Goal: Task Accomplishment & Management: Manage account settings

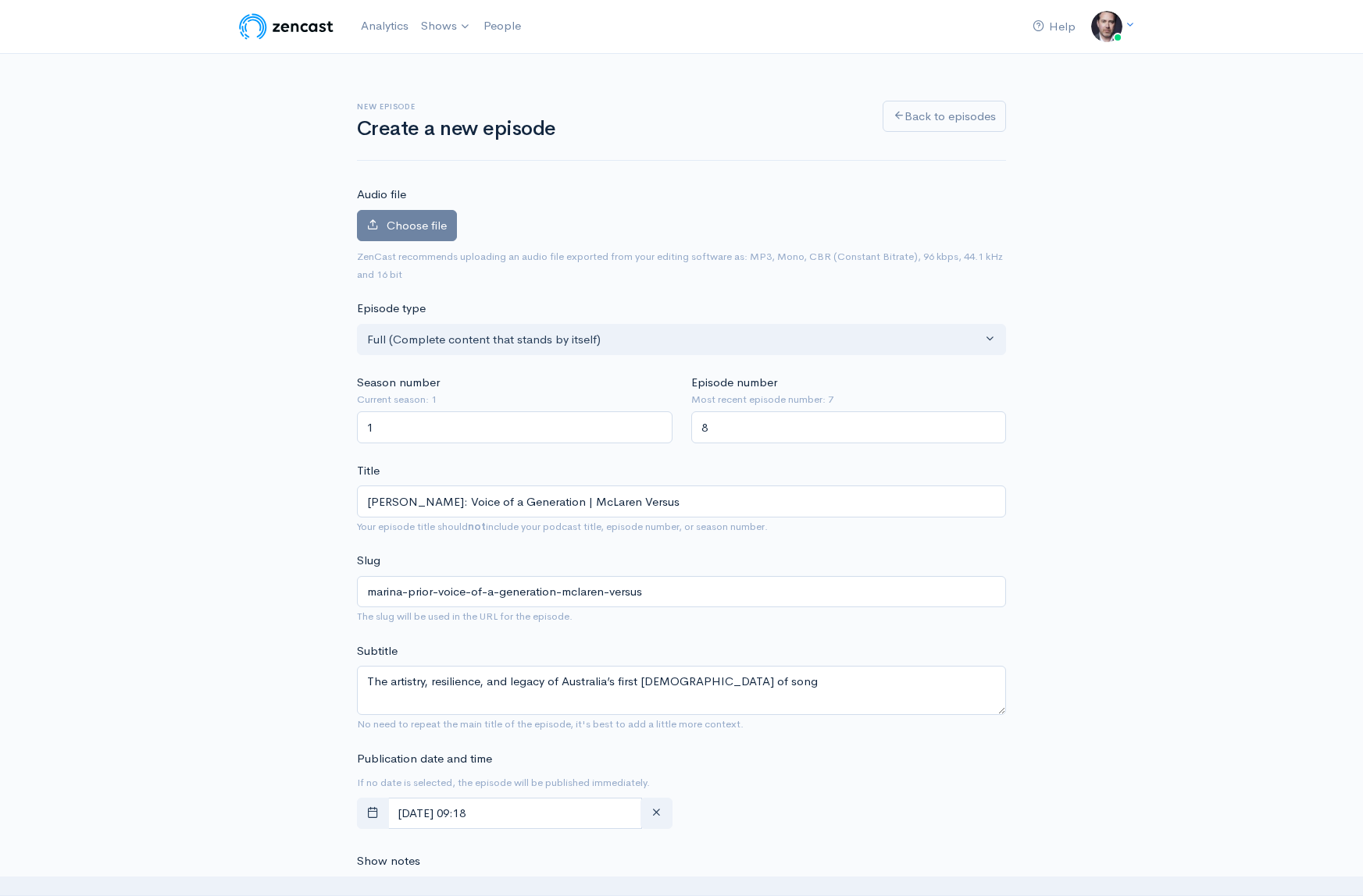
scroll to position [2, 0]
click at [430, 224] on span "Choose file" at bounding box center [416, 224] width 60 height 15
click at [0, 0] on input "Choose file" at bounding box center [0, 0] width 0 height 0
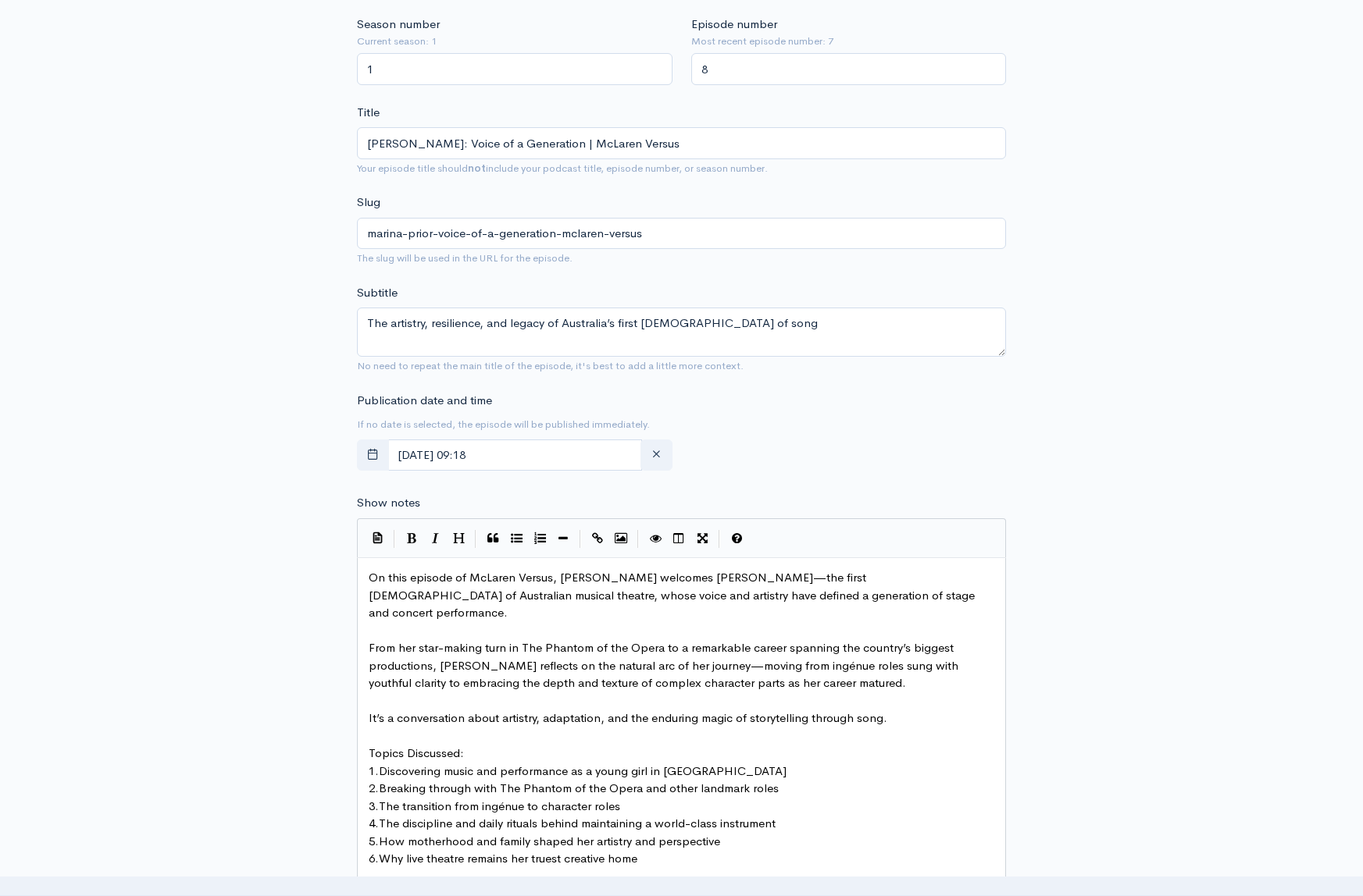
scroll to position [414, 0]
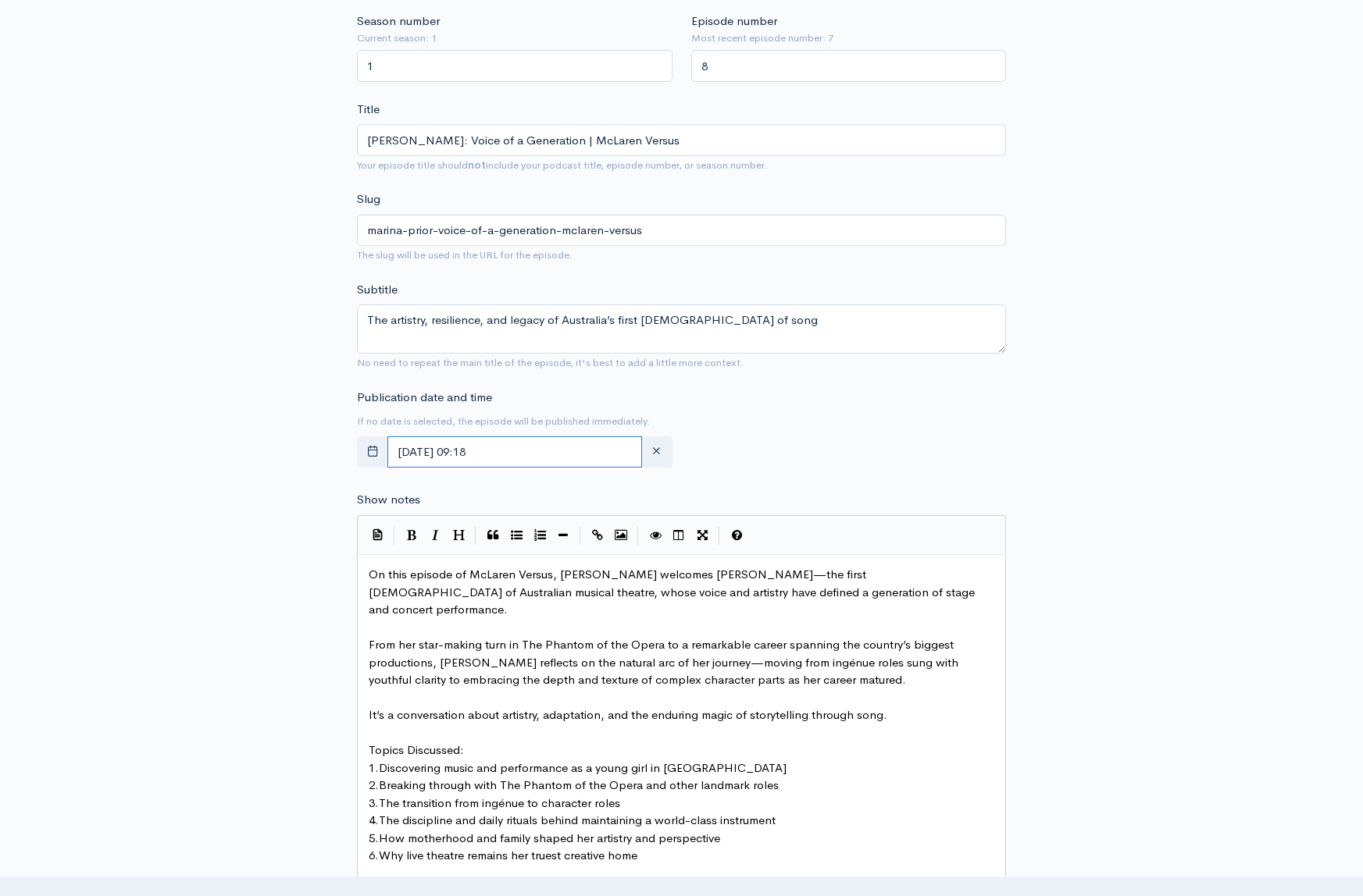
click at [478, 460] on input "August, 25 2025 09:18" at bounding box center [515, 452] width 254 height 32
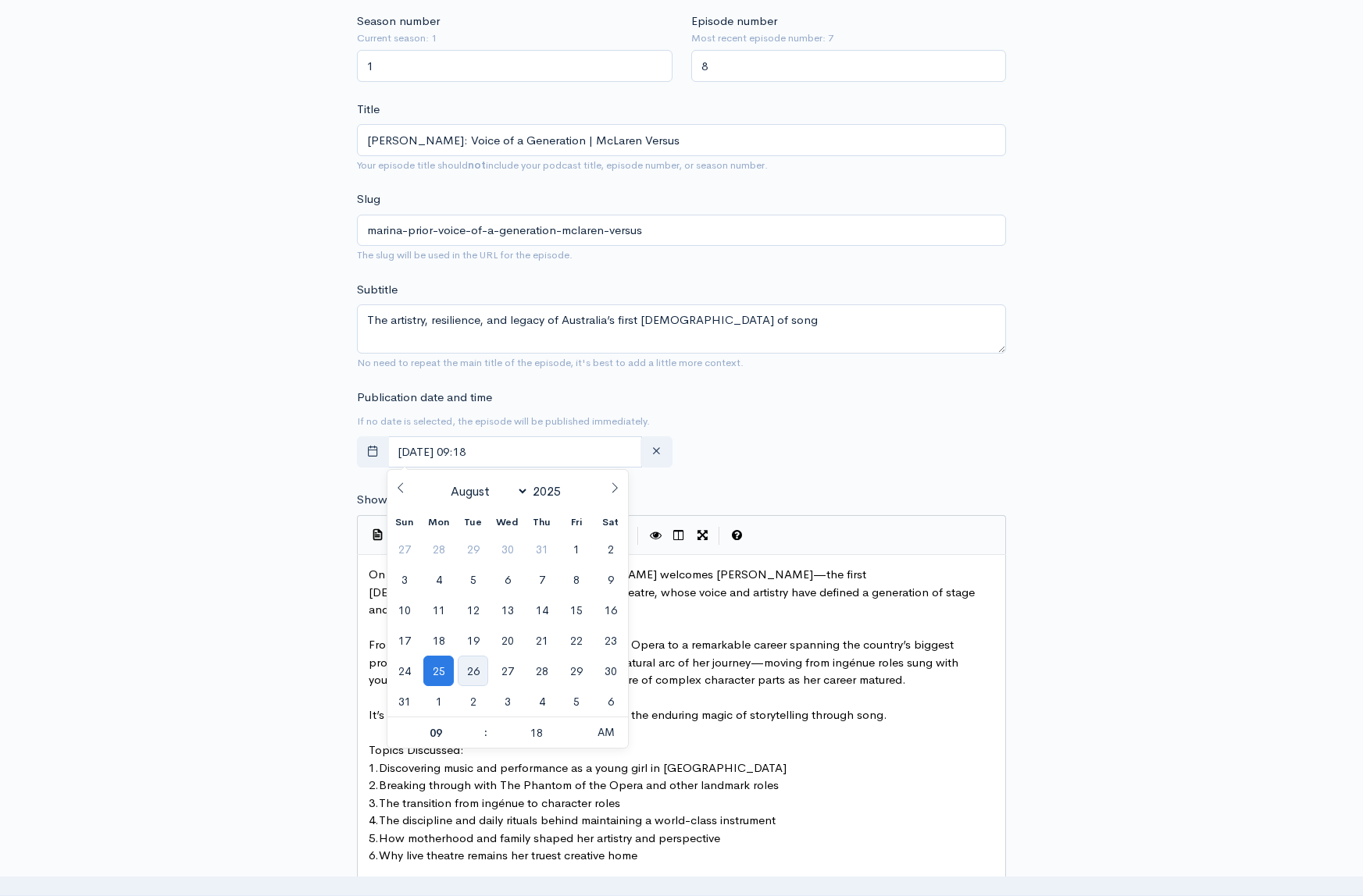
click at [473, 666] on span "26" at bounding box center [473, 672] width 31 height 31
click at [478, 724] on span at bounding box center [478, 725] width 11 height 15
type input "August, 26 2025 10:18"
type input "10"
click at [477, 741] on span at bounding box center [478, 741] width 11 height 15
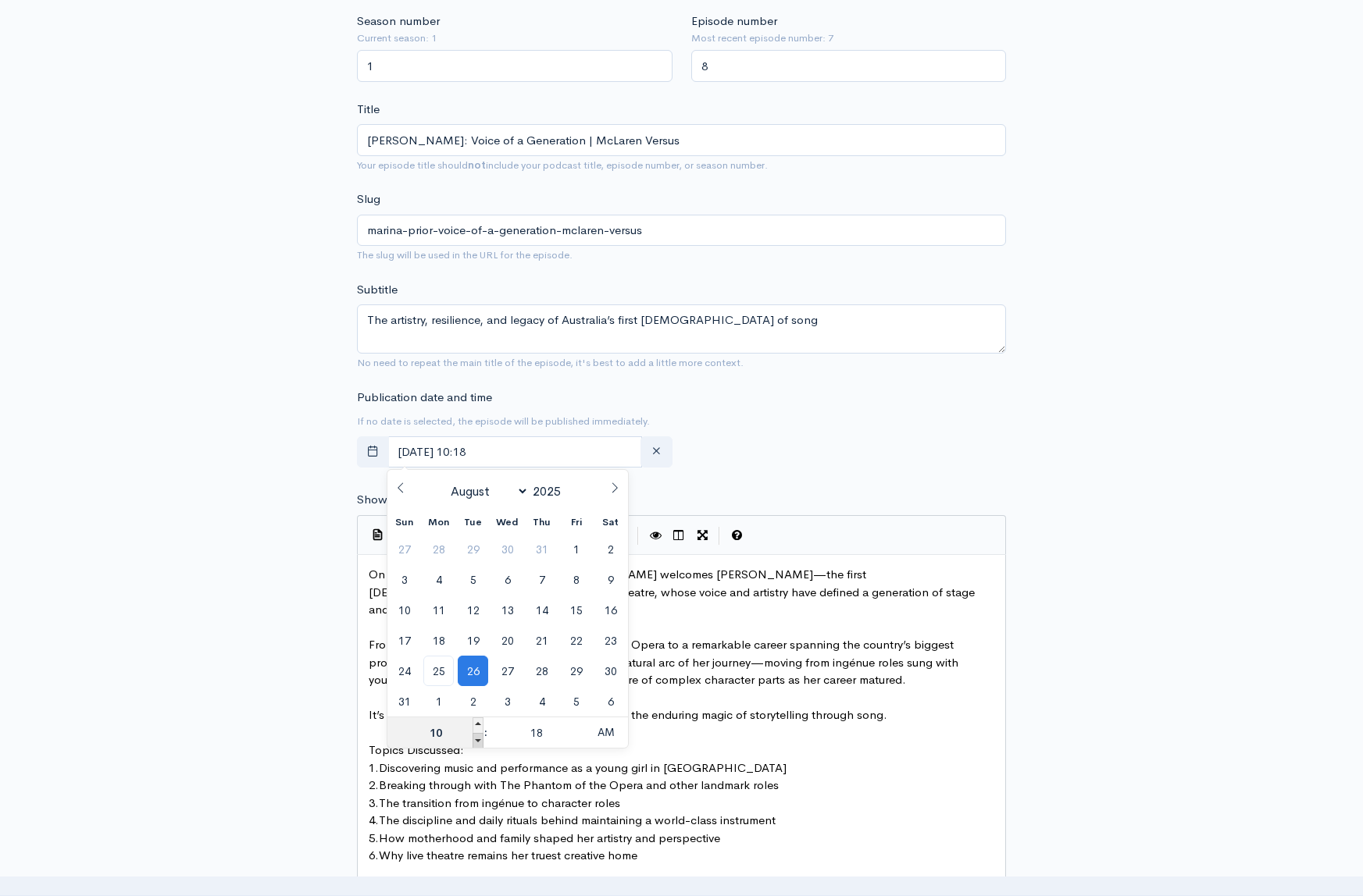
type input "August, 26 2025 09:18"
type input "09"
click at [477, 741] on span at bounding box center [478, 741] width 11 height 15
type input "August, 26 2025 08:18"
type input "08"
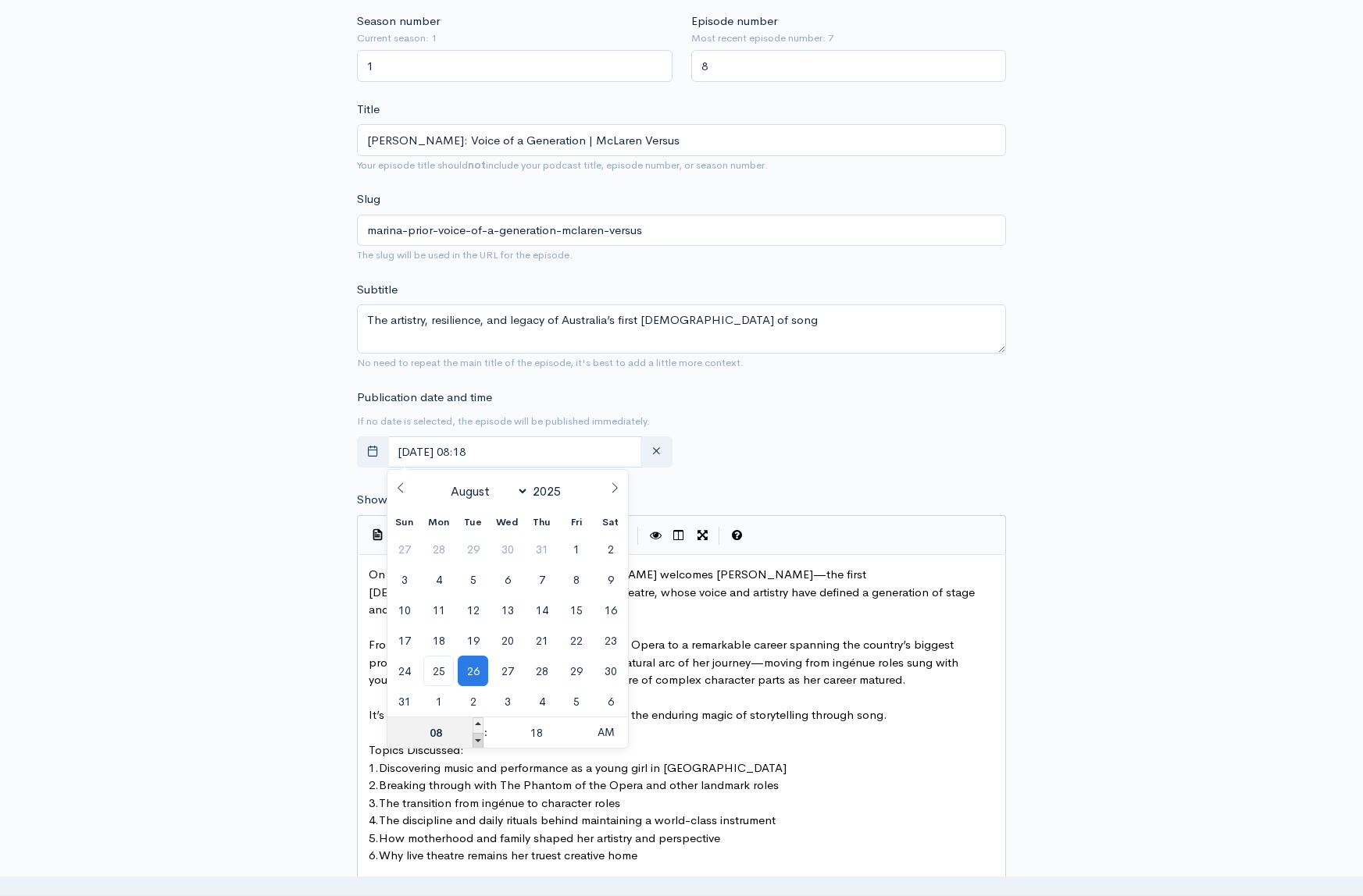
click at [478, 741] on span at bounding box center [478, 741] width 11 height 15
type input "August, 26 2025 07:18"
type input "07"
click at [478, 741] on span at bounding box center [478, 741] width 11 height 15
type input "August, 26 2025 06:18"
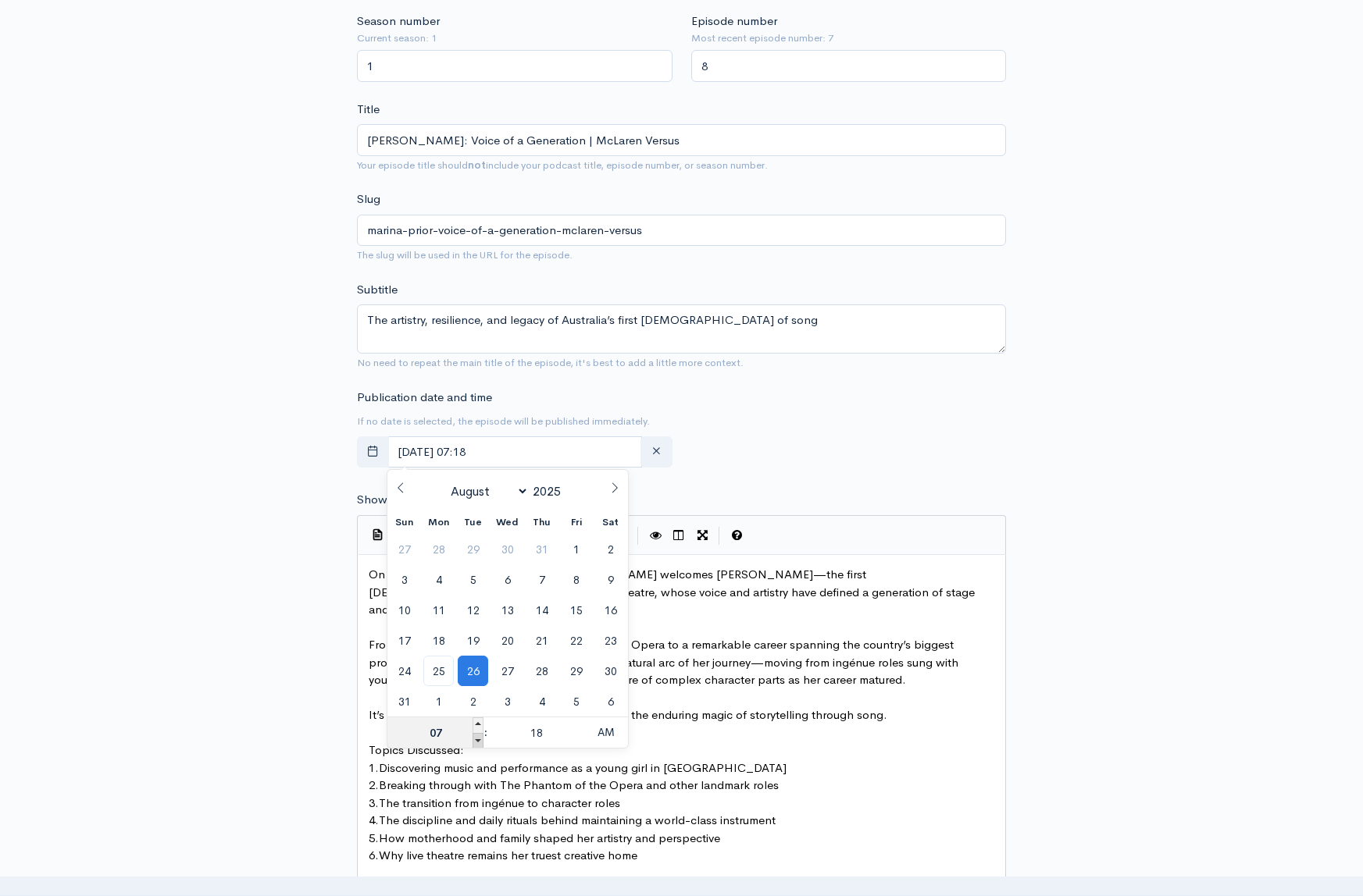
type input "06"
click at [580, 743] on span at bounding box center [579, 741] width 11 height 15
type input "August, 26 2025 06:13"
type input "13"
click at [580, 743] on span at bounding box center [579, 741] width 11 height 15
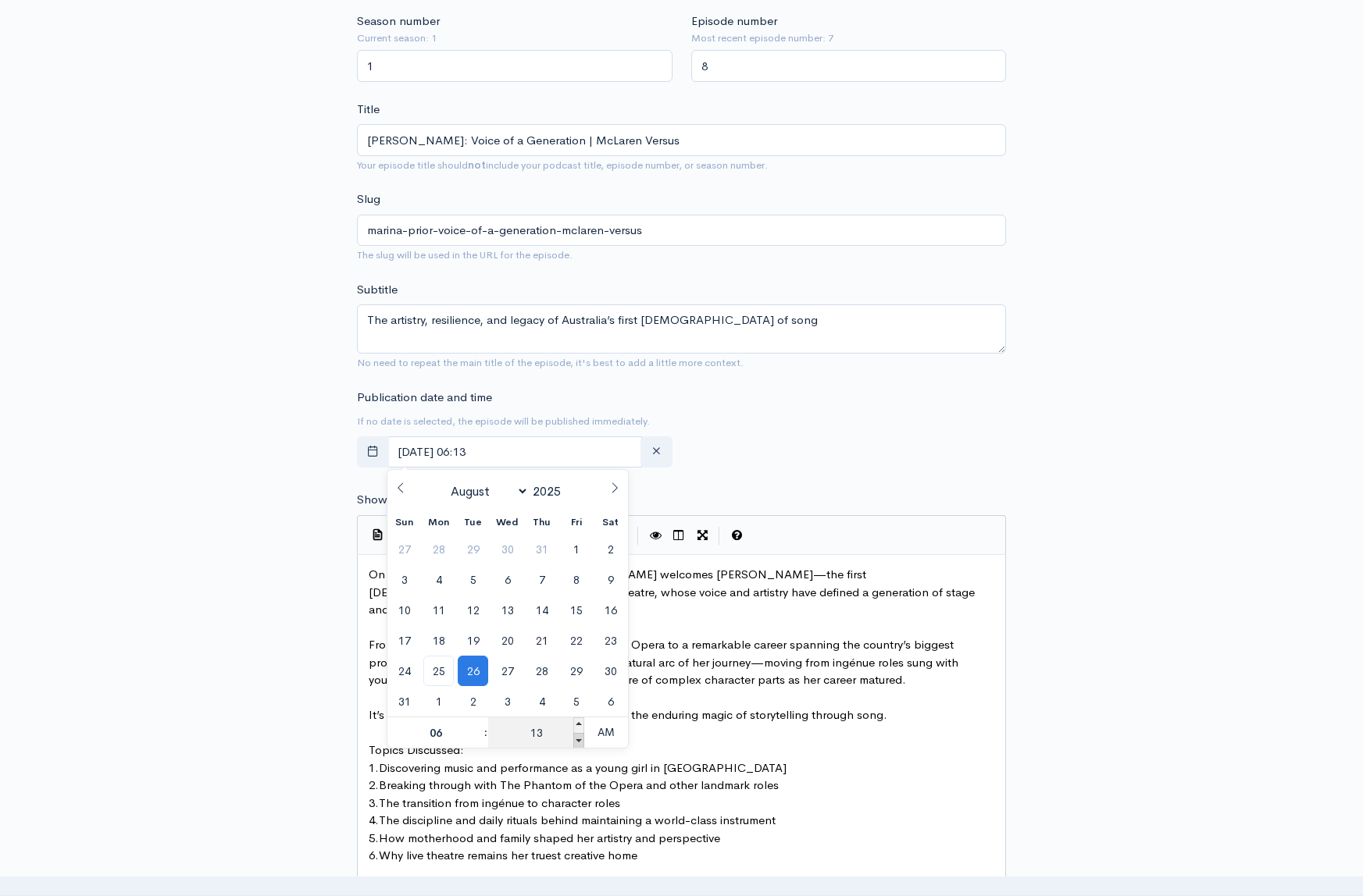
type input "August, 26 2025 06:08"
type input "08"
click at [580, 743] on span at bounding box center [579, 741] width 11 height 15
type input "August, 26 2025 06:03"
type input "03"
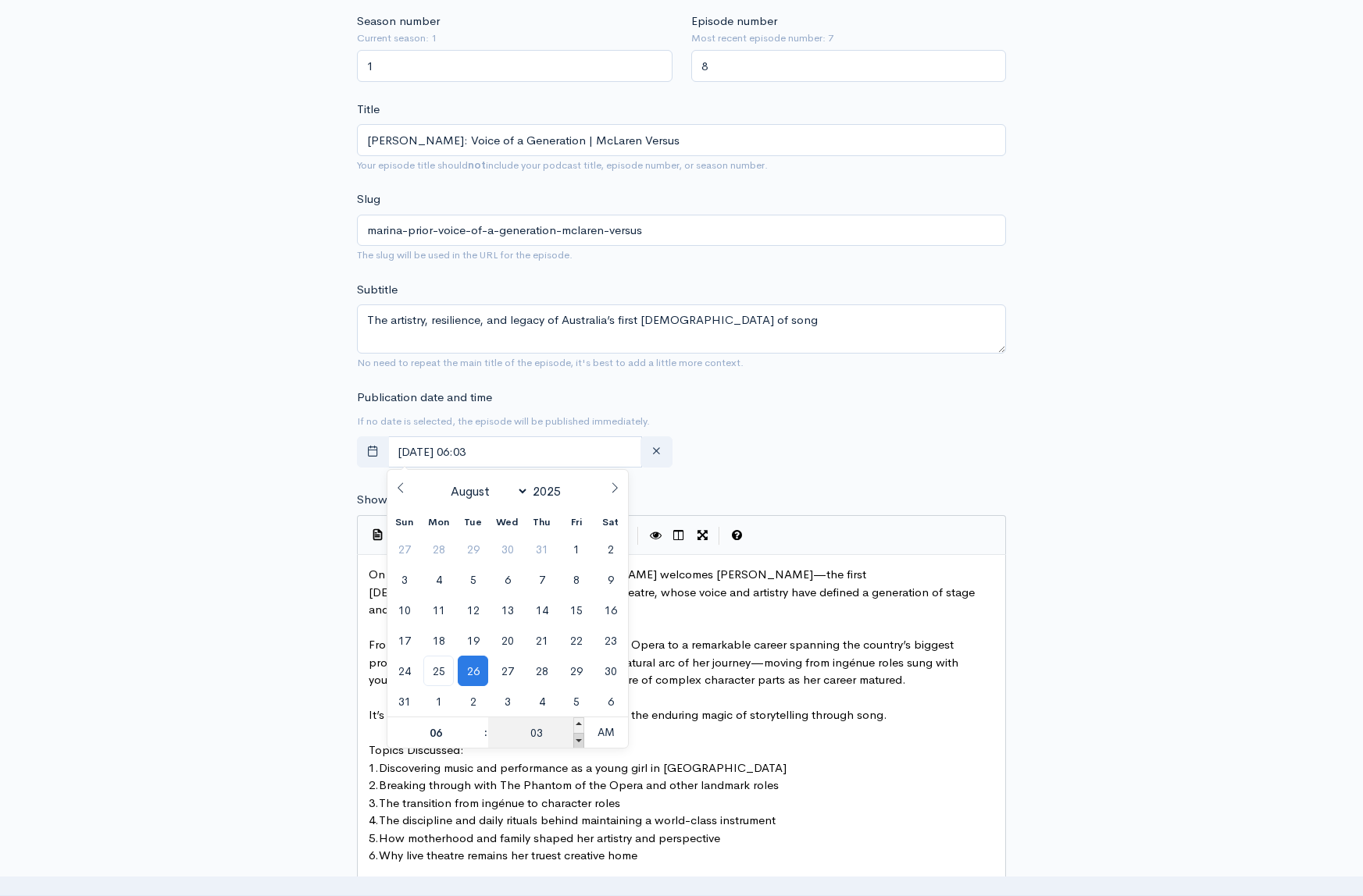
click at [580, 743] on span at bounding box center [579, 741] width 11 height 15
type input "August, 26 2025 05:58"
type input "05"
type input "58"
click at [580, 743] on span at bounding box center [579, 741] width 11 height 15
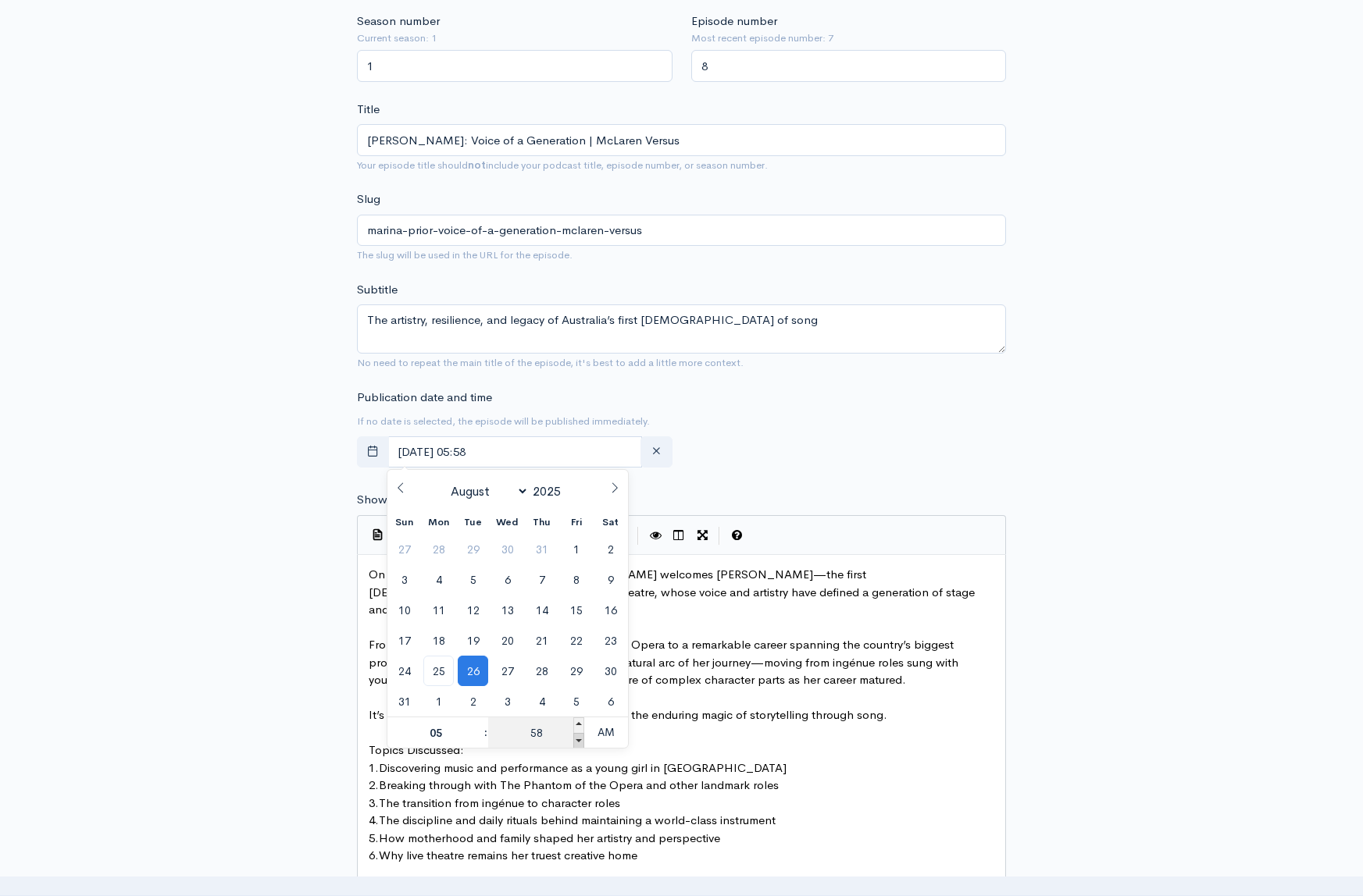
type input "August, 26 2025 05:53"
type input "53"
click at [580, 743] on span at bounding box center [579, 741] width 11 height 15
type input "August, 26 2025 05:48"
type input "48"
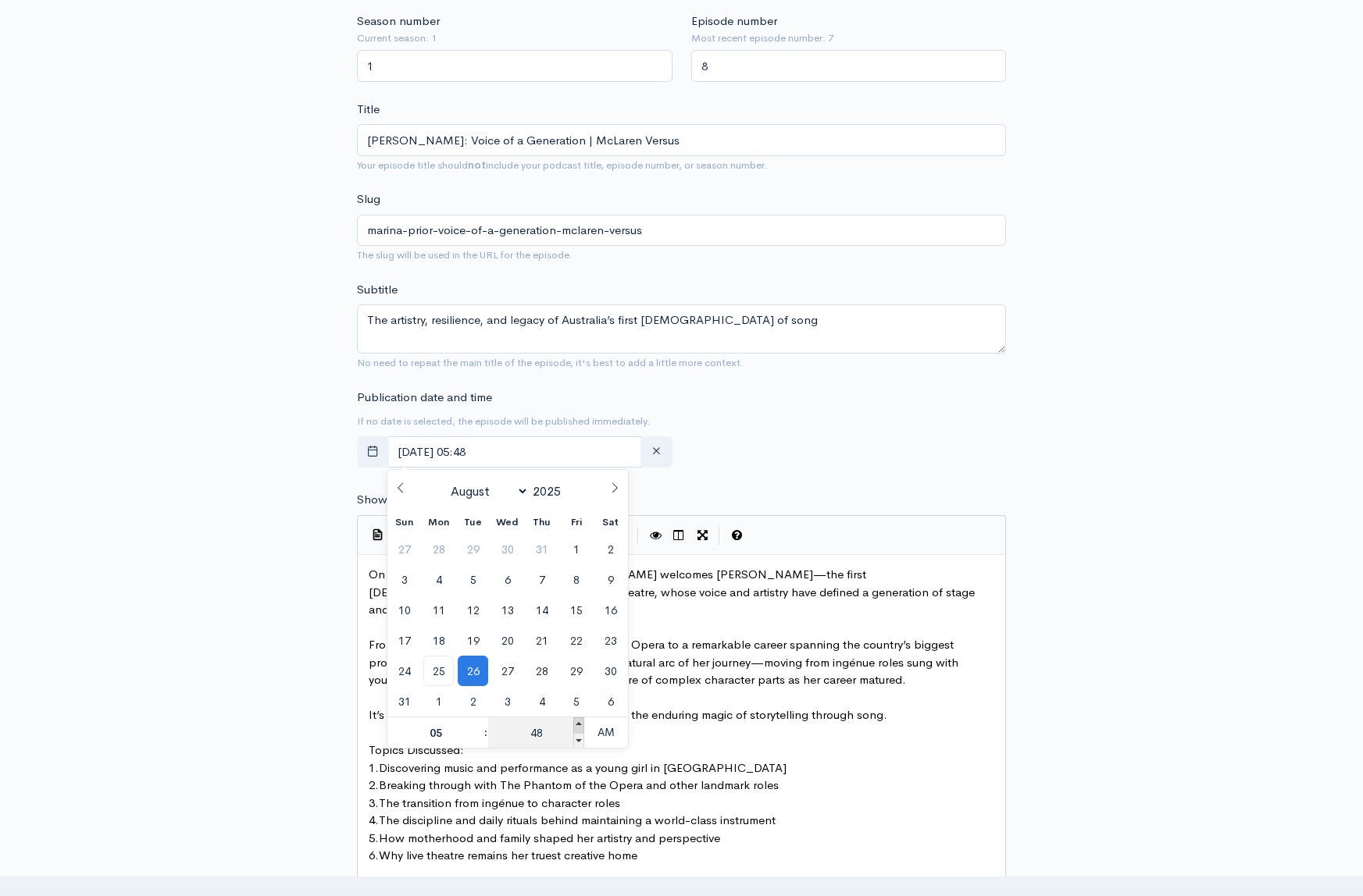
click at [582, 721] on span at bounding box center [579, 725] width 11 height 15
type input "August, 26 2025 05:53"
type input "53"
click at [582, 721] on span at bounding box center [579, 725] width 11 height 15
type input "August, 26 2025 05:58"
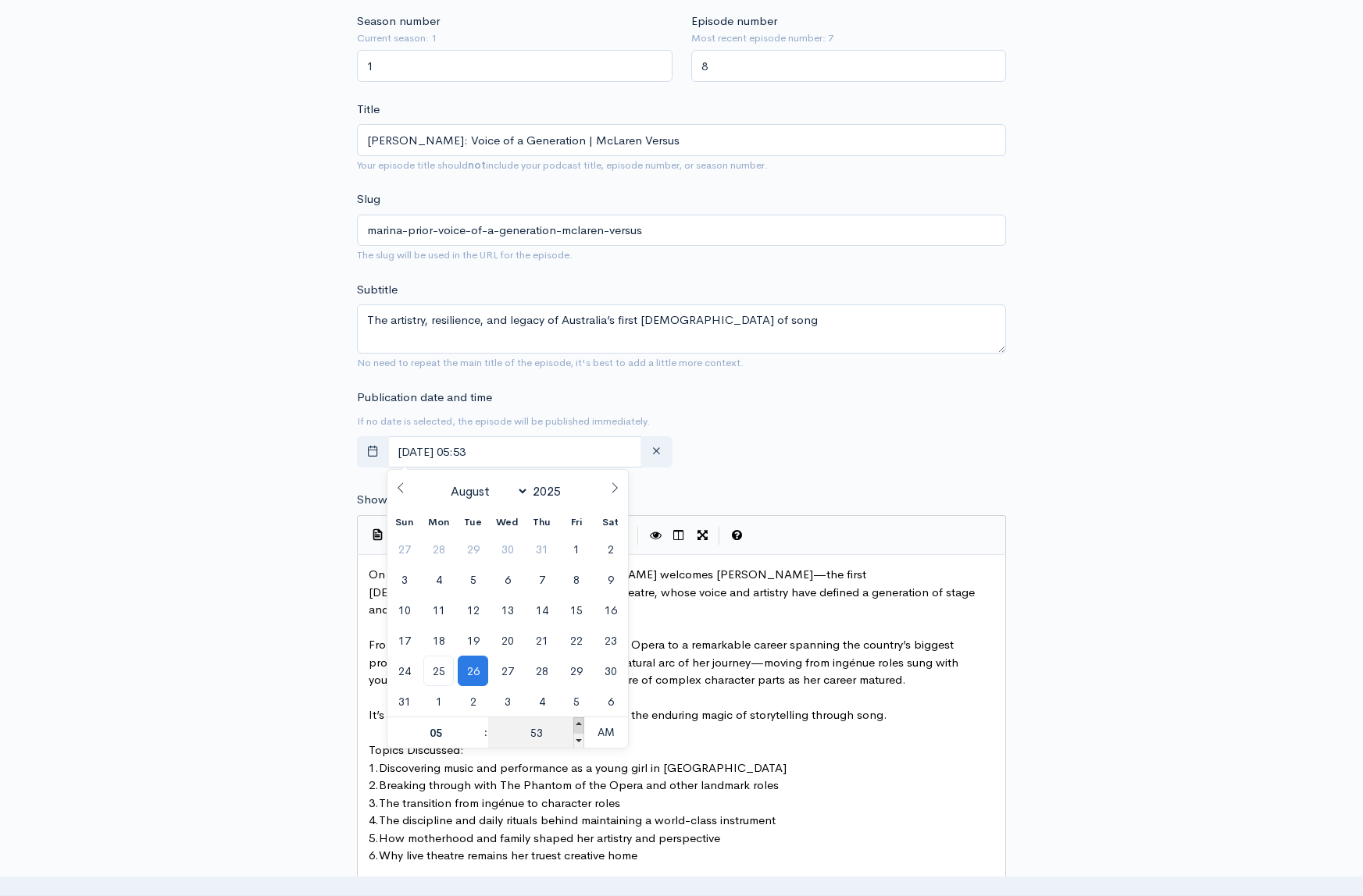
type input "58"
click at [582, 721] on span at bounding box center [579, 725] width 11 height 15
type input "August, 26 2025 06:00"
type input "06"
type input "00"
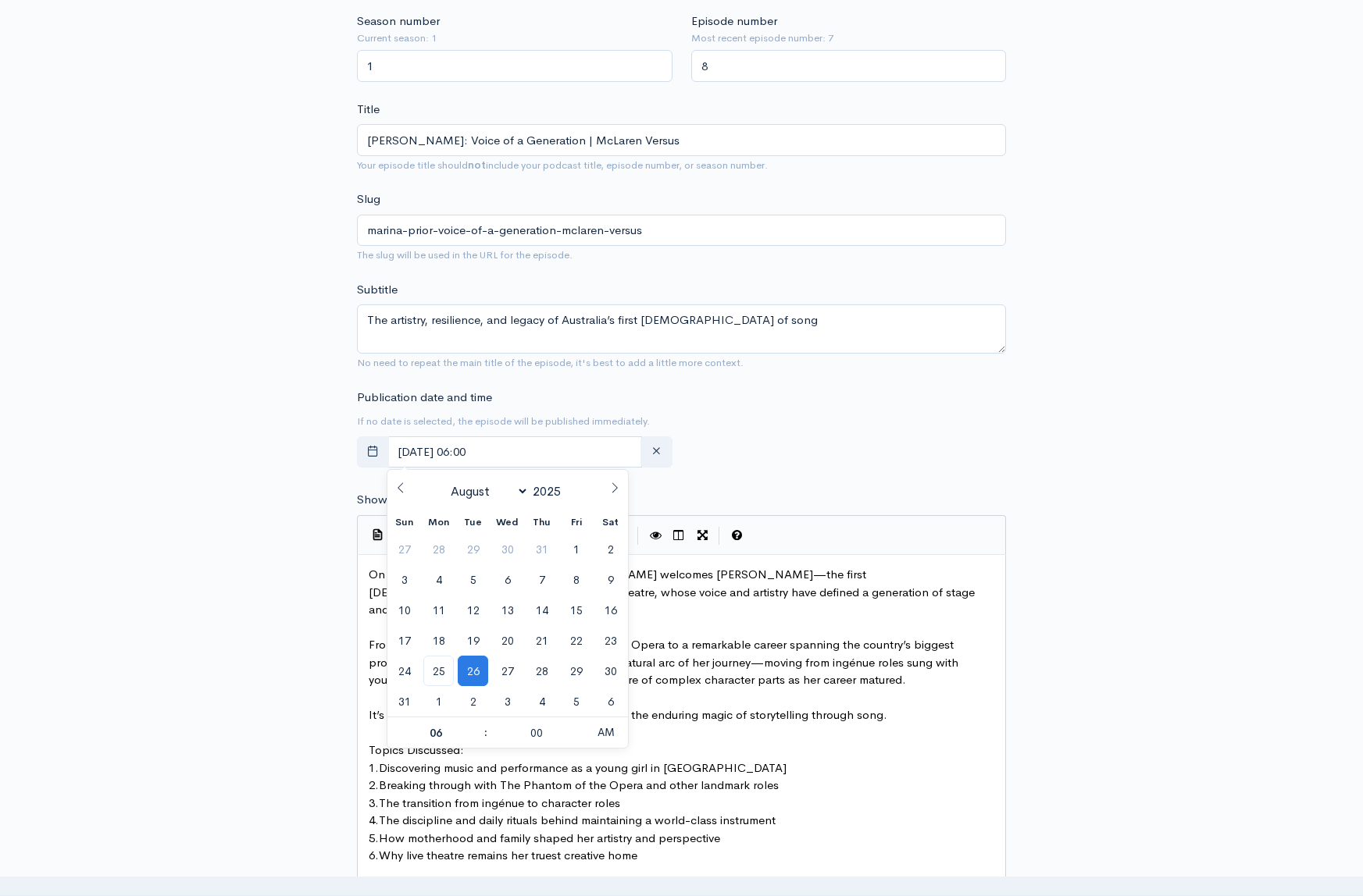
click at [830, 456] on div "Publication date and time If no date is selected, the episode will be published…" at bounding box center [681, 432] width 667 height 86
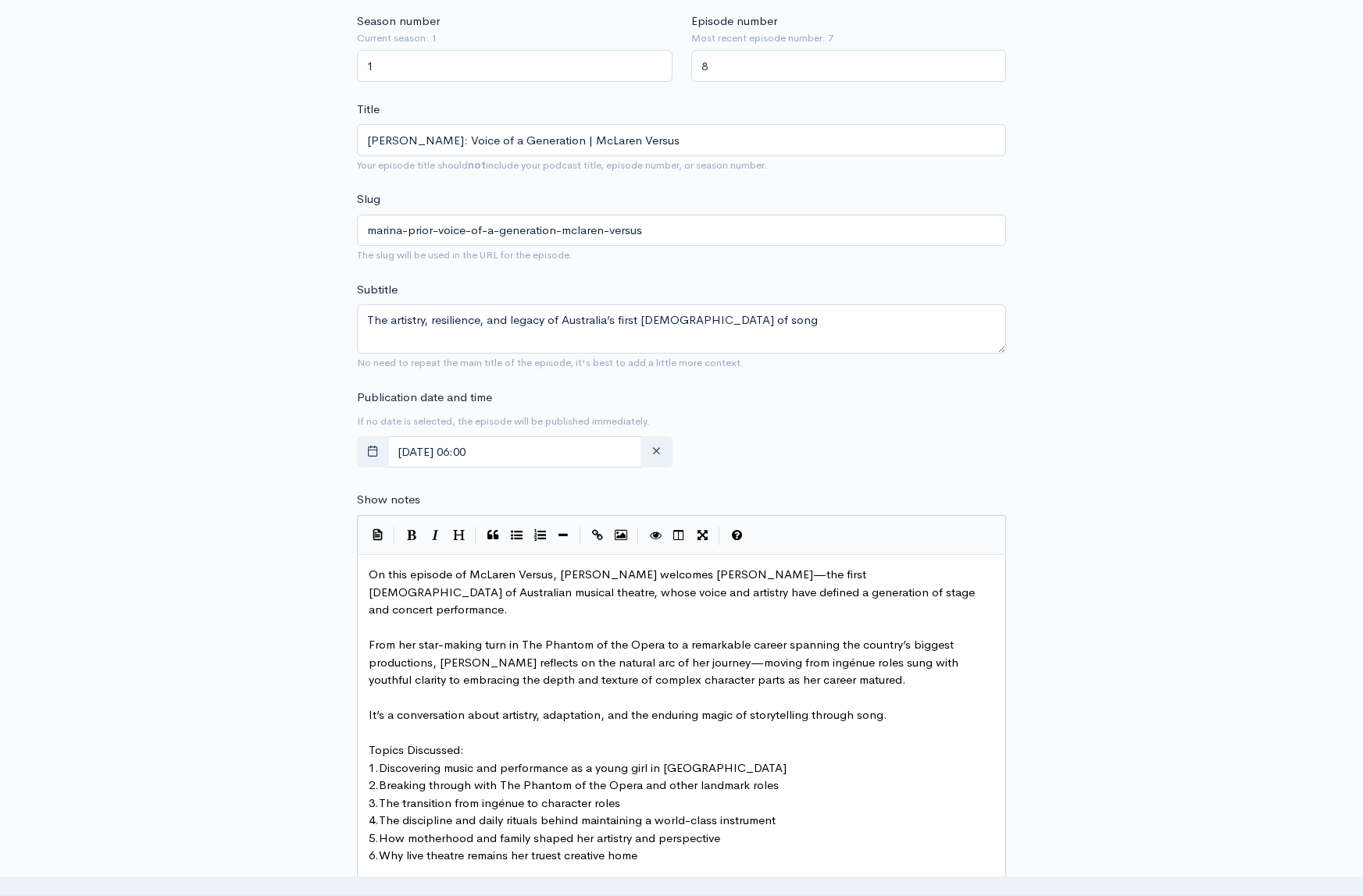
click at [925, 415] on div "Publication date and time If no date is selected, the episode will be published…" at bounding box center [681, 432] width 667 height 86
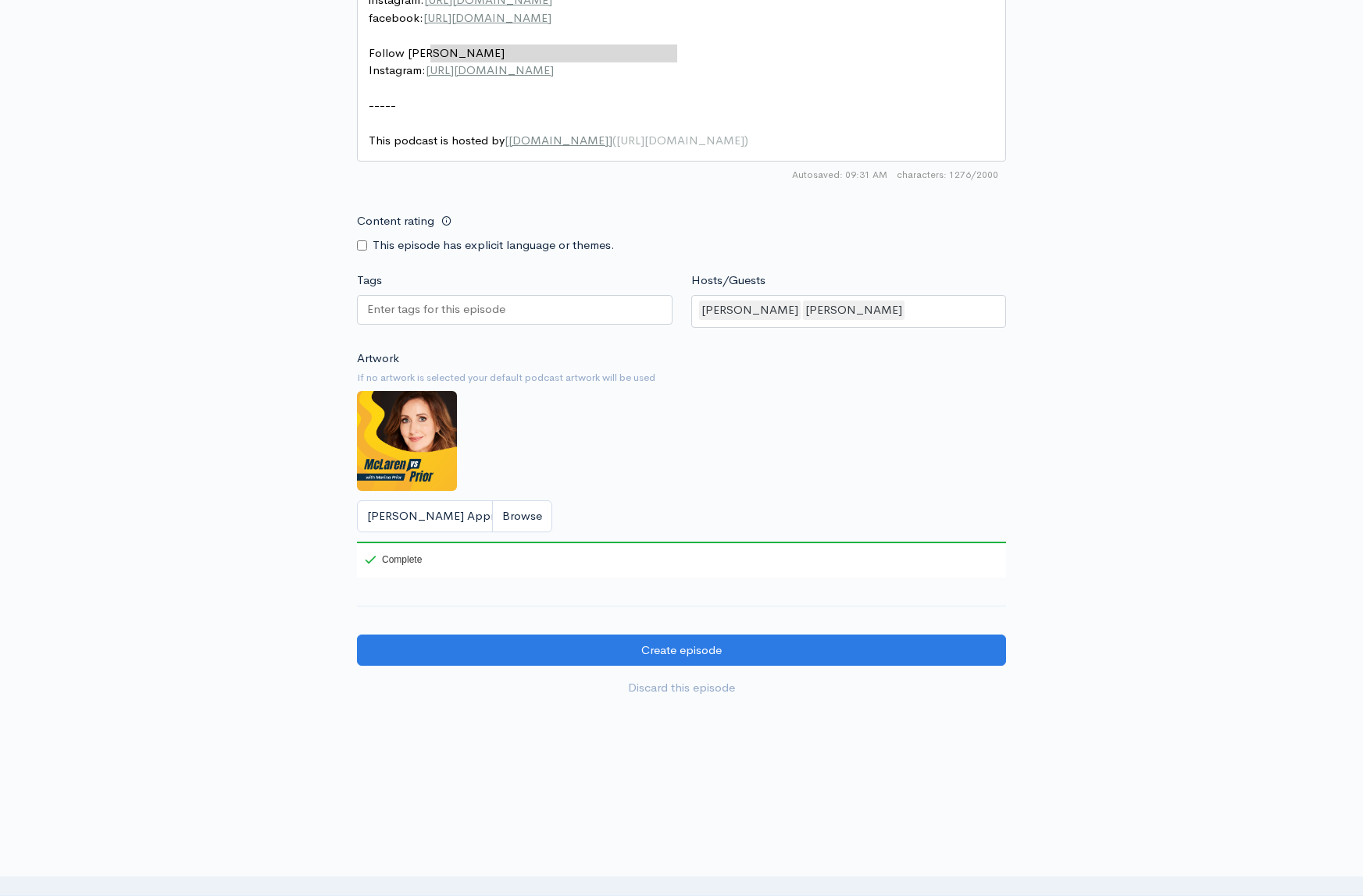
scroll to position [1370, 0]
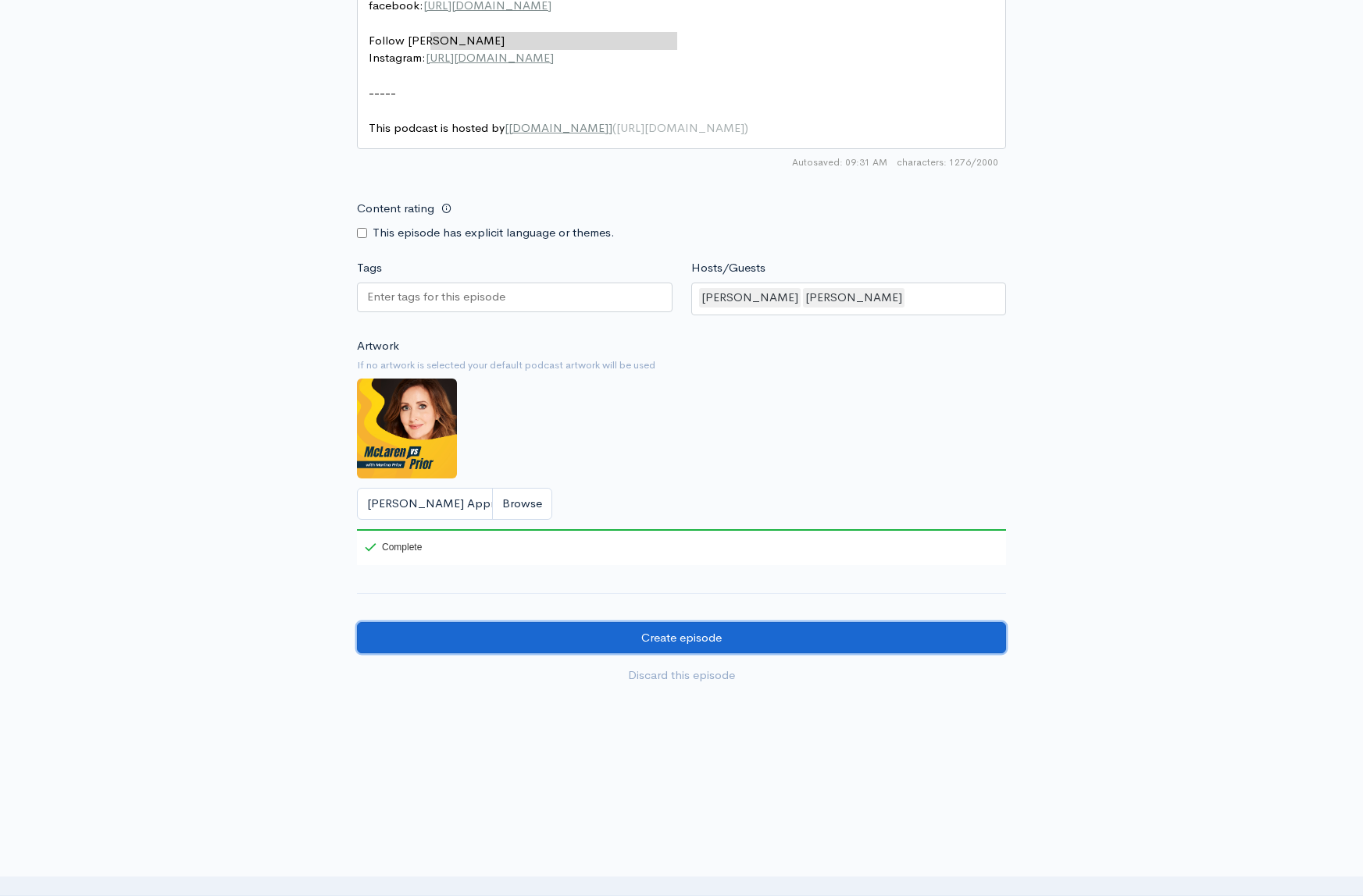
click at [711, 622] on input "Create episode" at bounding box center [681, 638] width 649 height 32
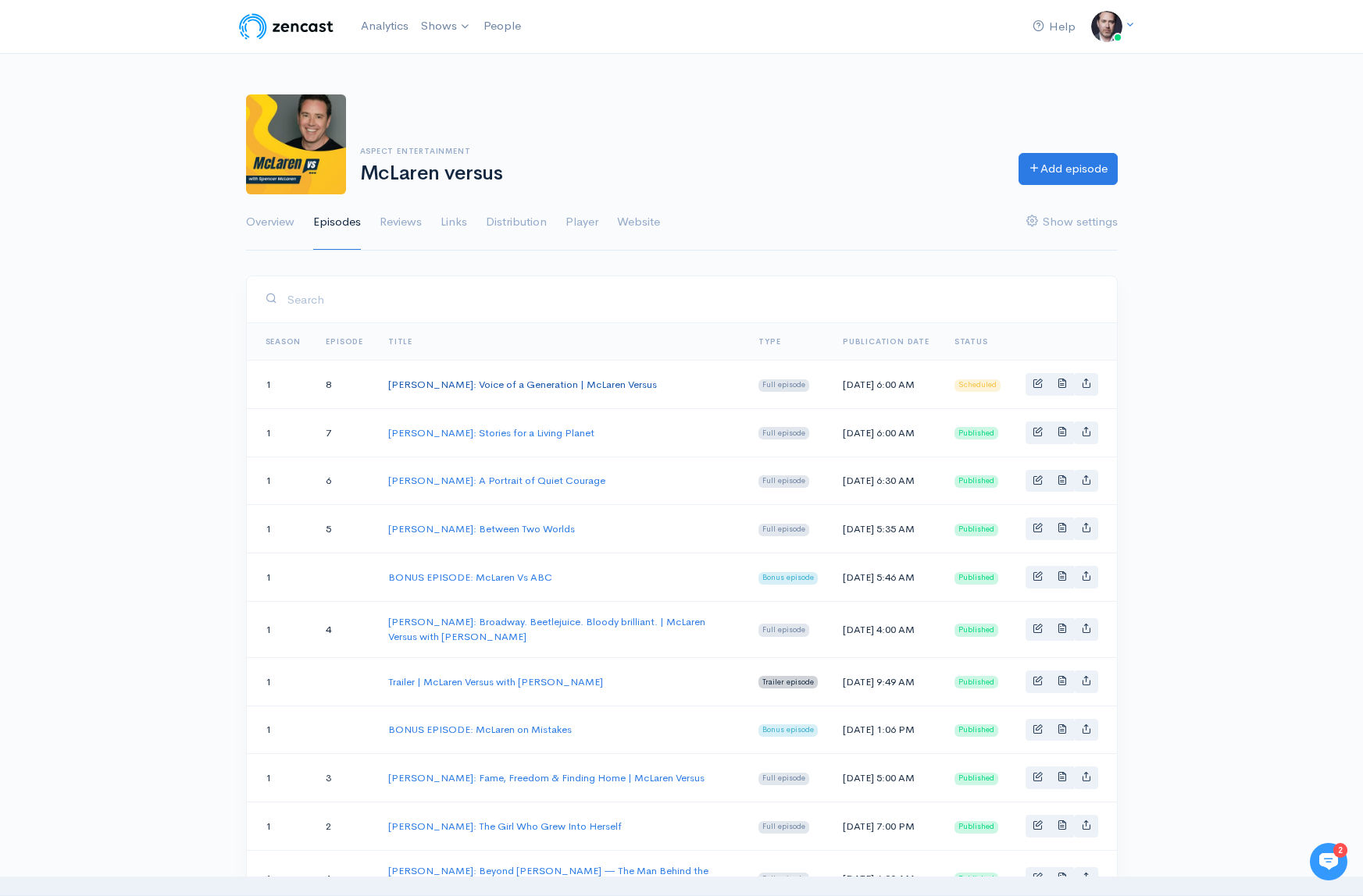
click at [540, 387] on link "Marina Prior: Voice of a Generation | McLaren Versus" at bounding box center [522, 385] width 269 height 14
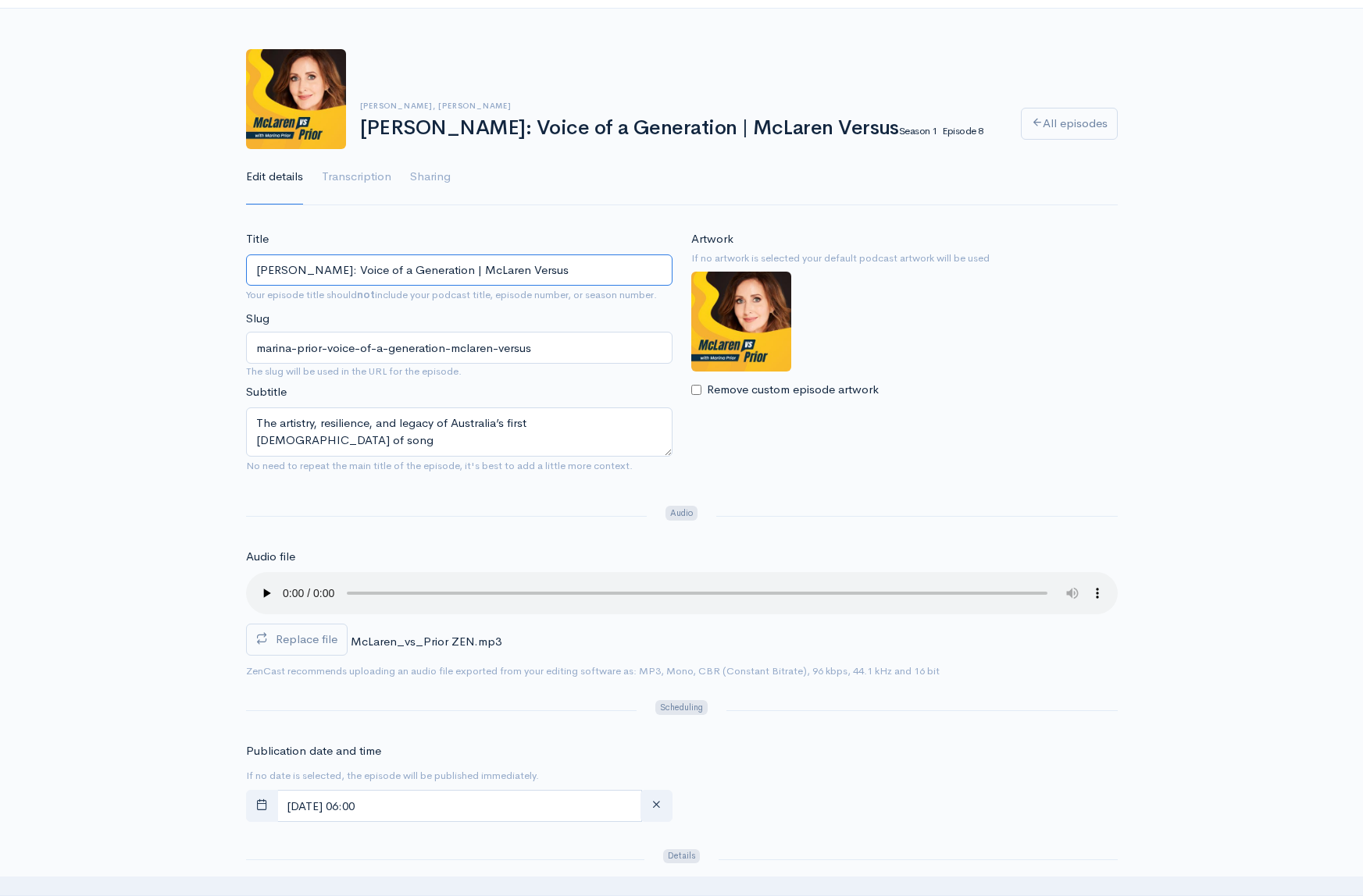
scroll to position [53, 0]
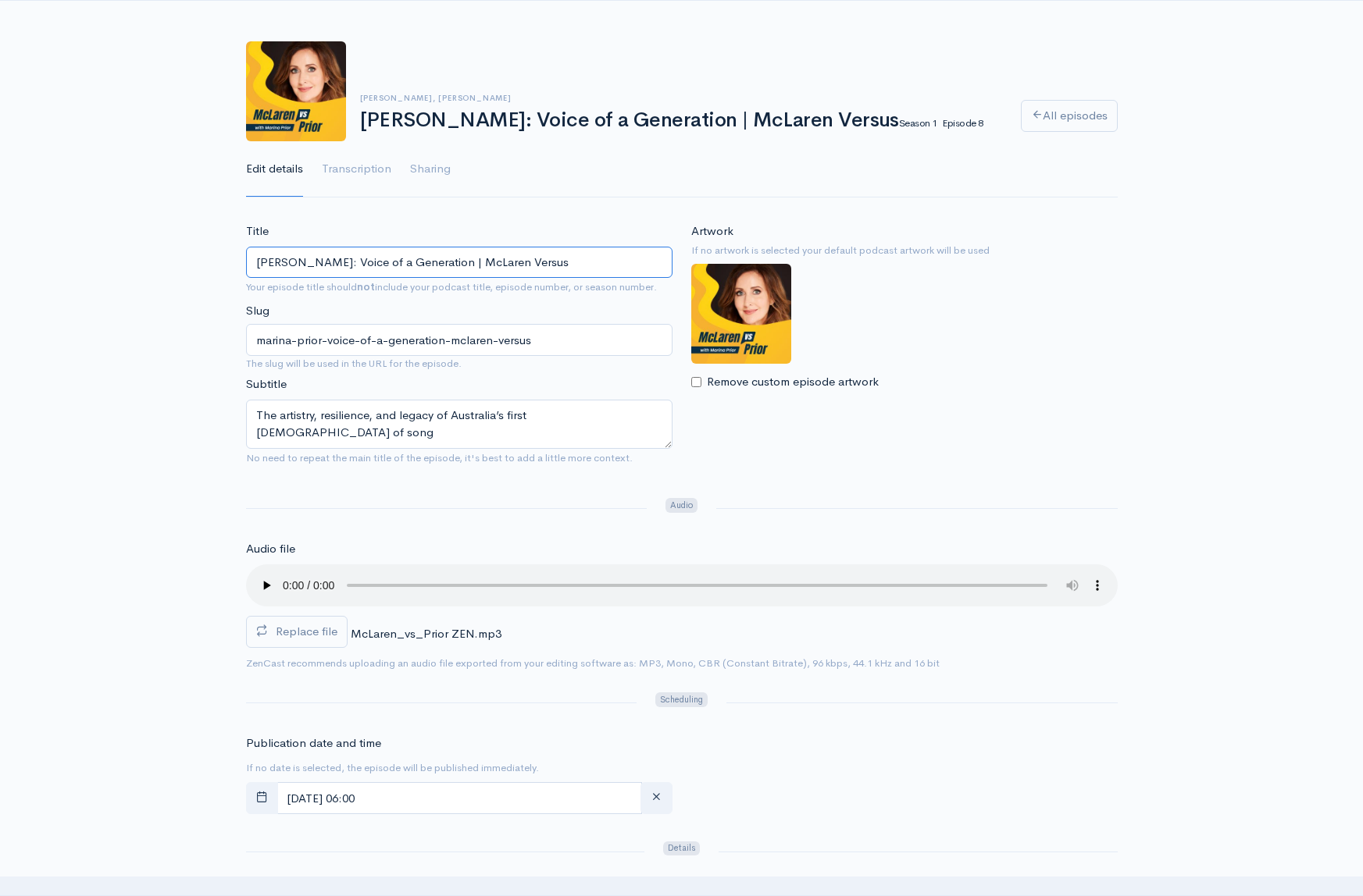
drag, startPoint x: 457, startPoint y: 267, endPoint x: 232, endPoint y: 255, distance: 225.3
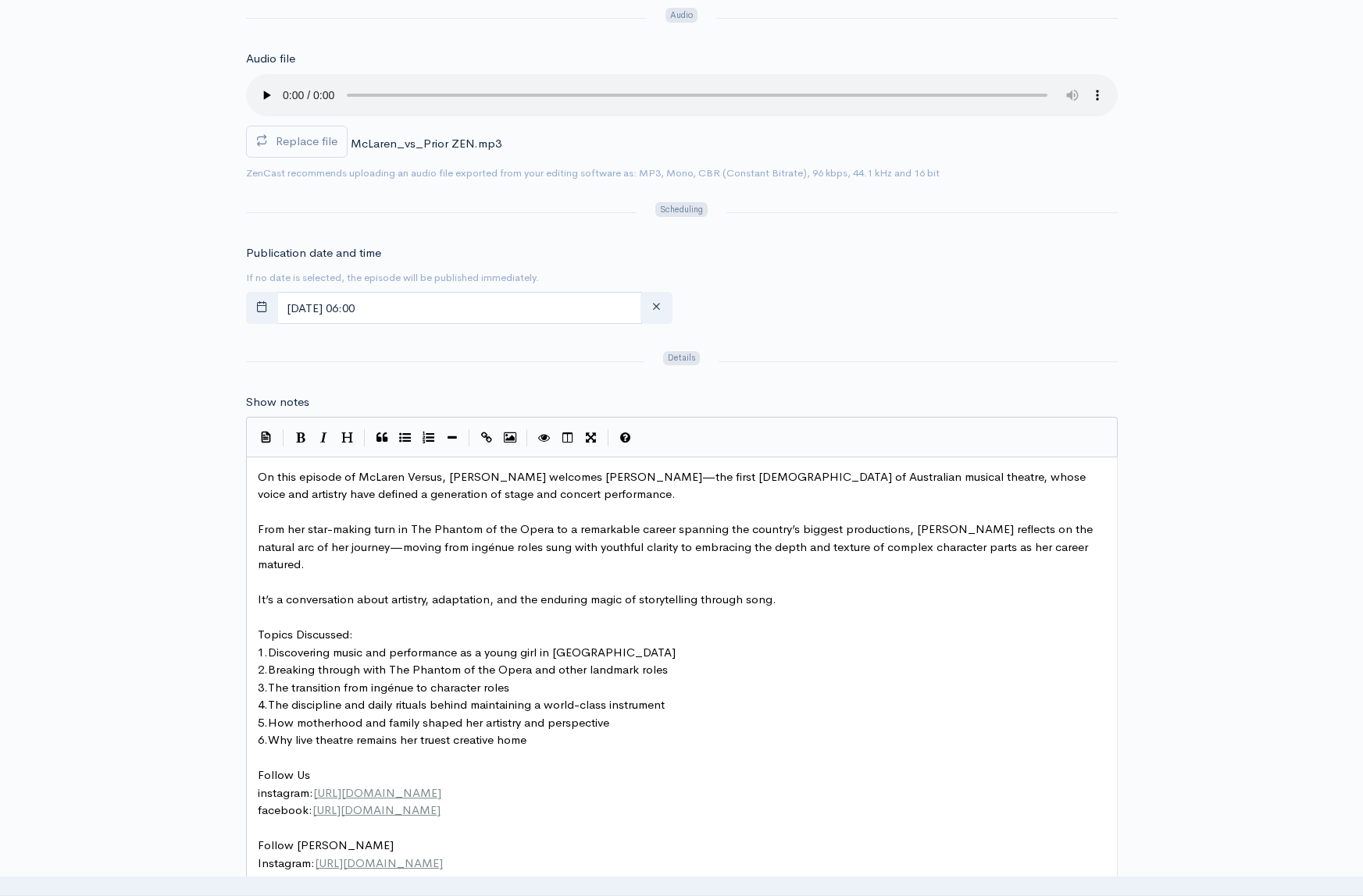
scroll to position [6, 0]
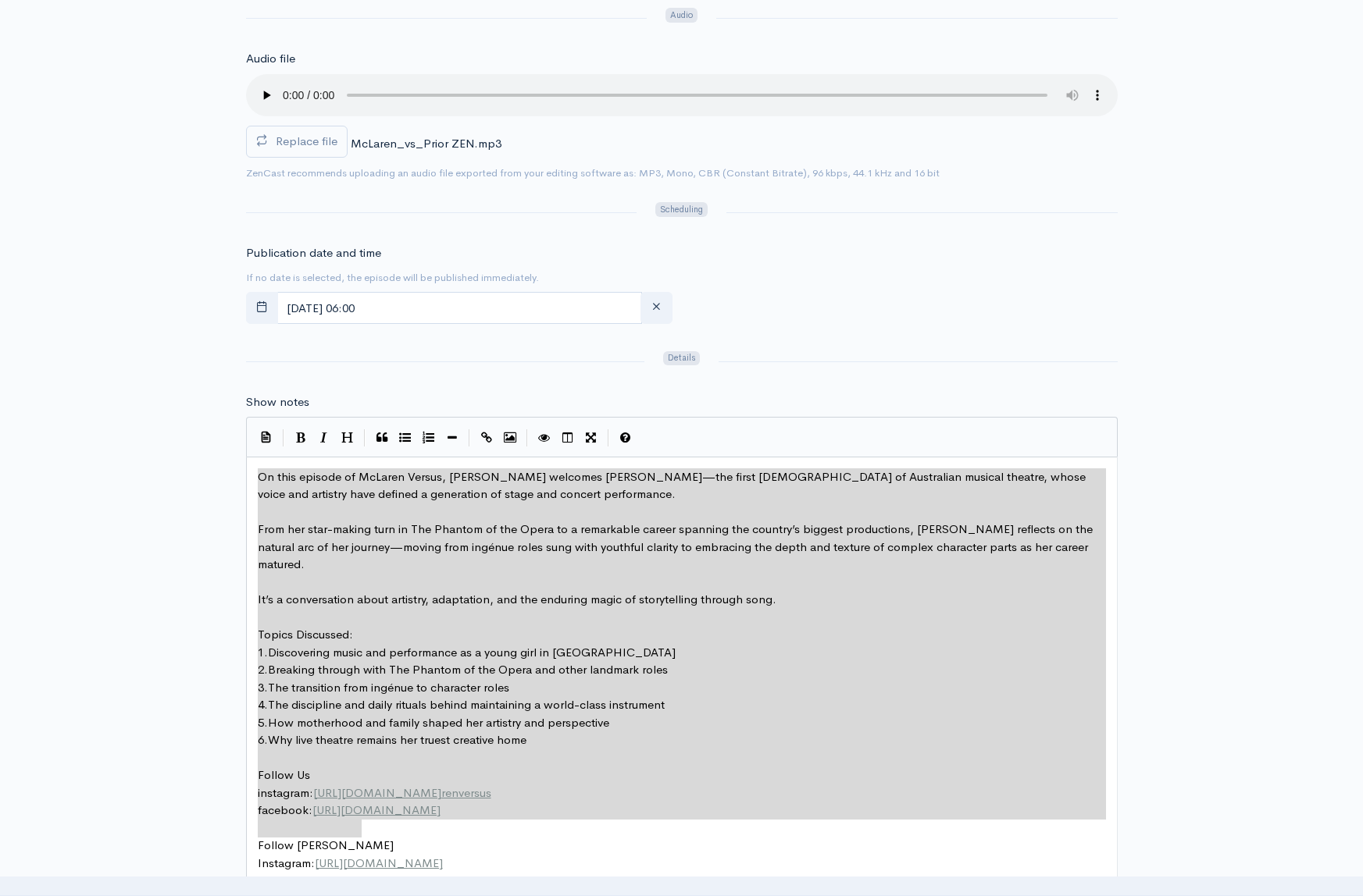
type textarea "On this episode of McLaren Versus, Spencer welcomes Marina Prior—the first lady…"
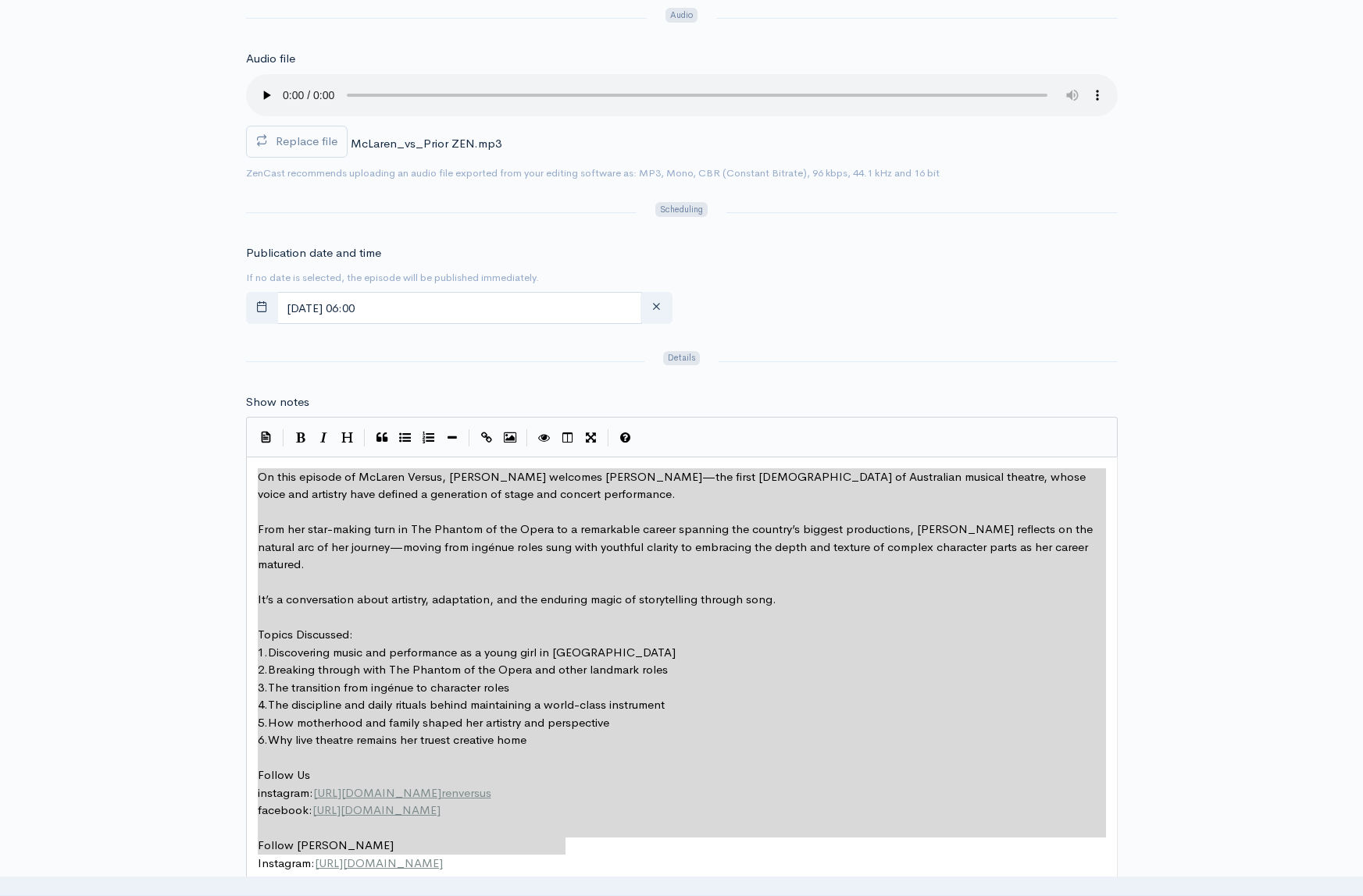
drag, startPoint x: 256, startPoint y: 474, endPoint x: 603, endPoint y: 841, distance: 505.1
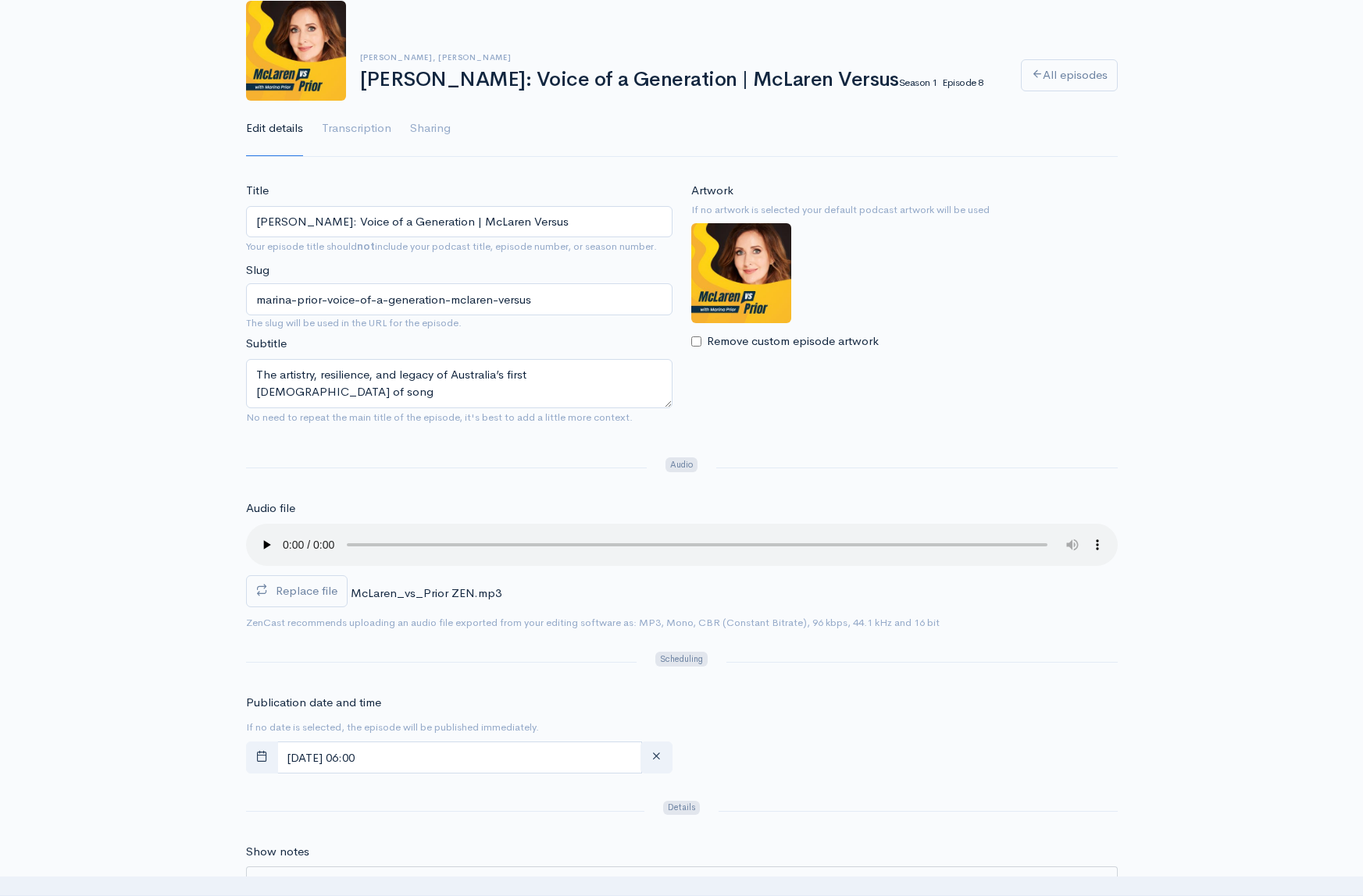
scroll to position [0, 0]
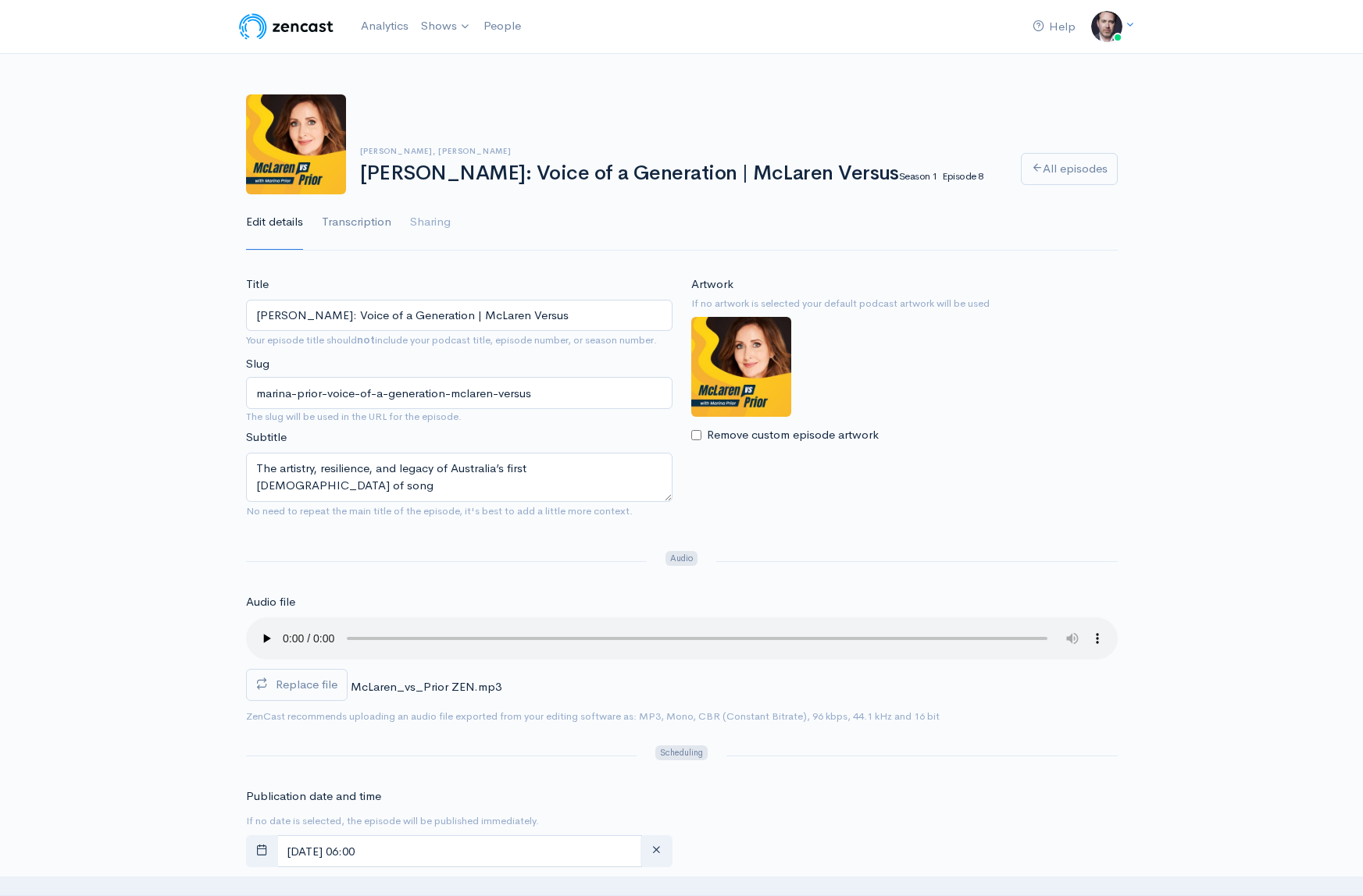
click at [350, 215] on link "Transcription" at bounding box center [356, 223] width 69 height 56
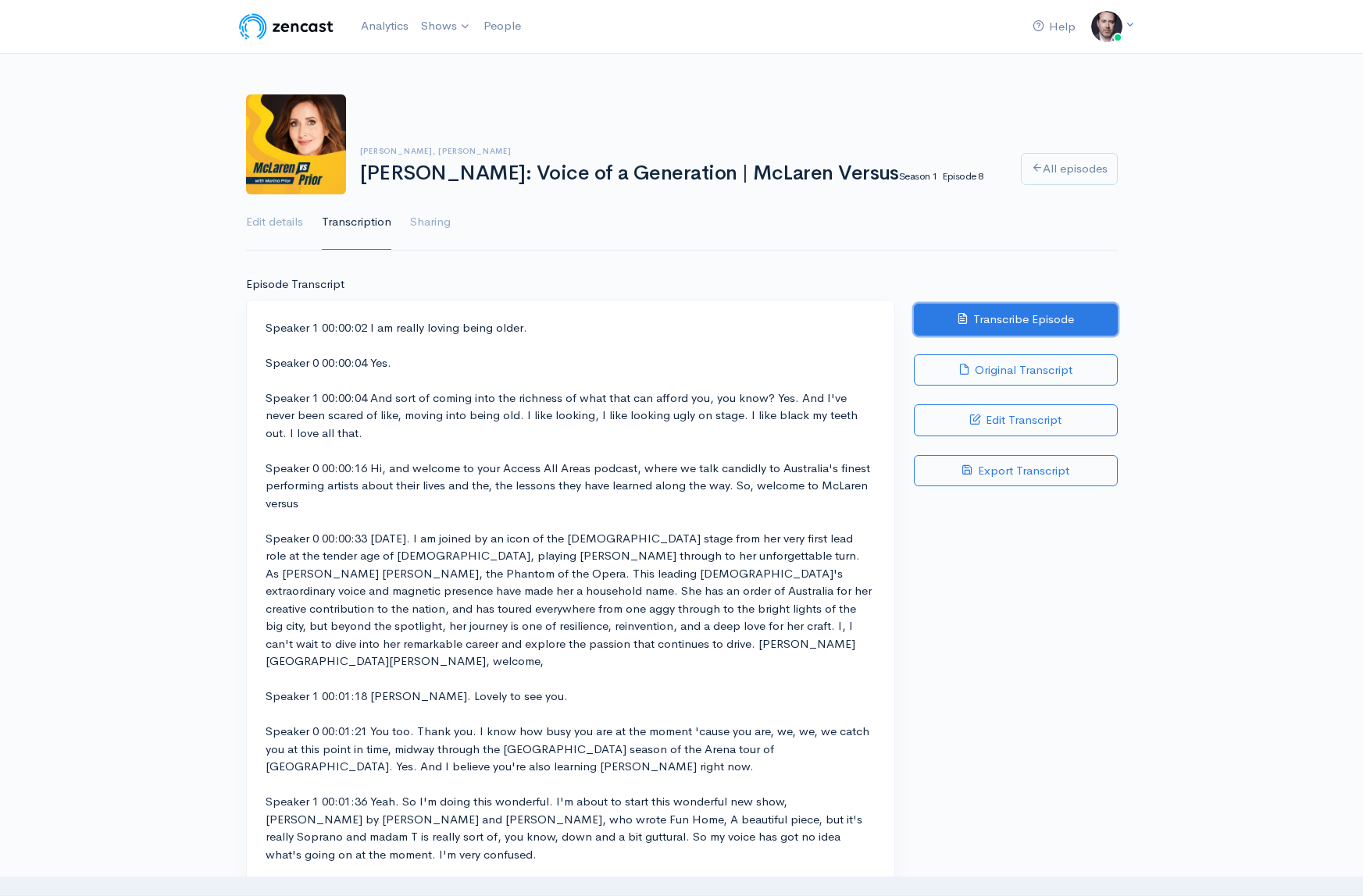
click at [1054, 319] on button "Transcribe Episode" at bounding box center [1015, 320] width 204 height 32
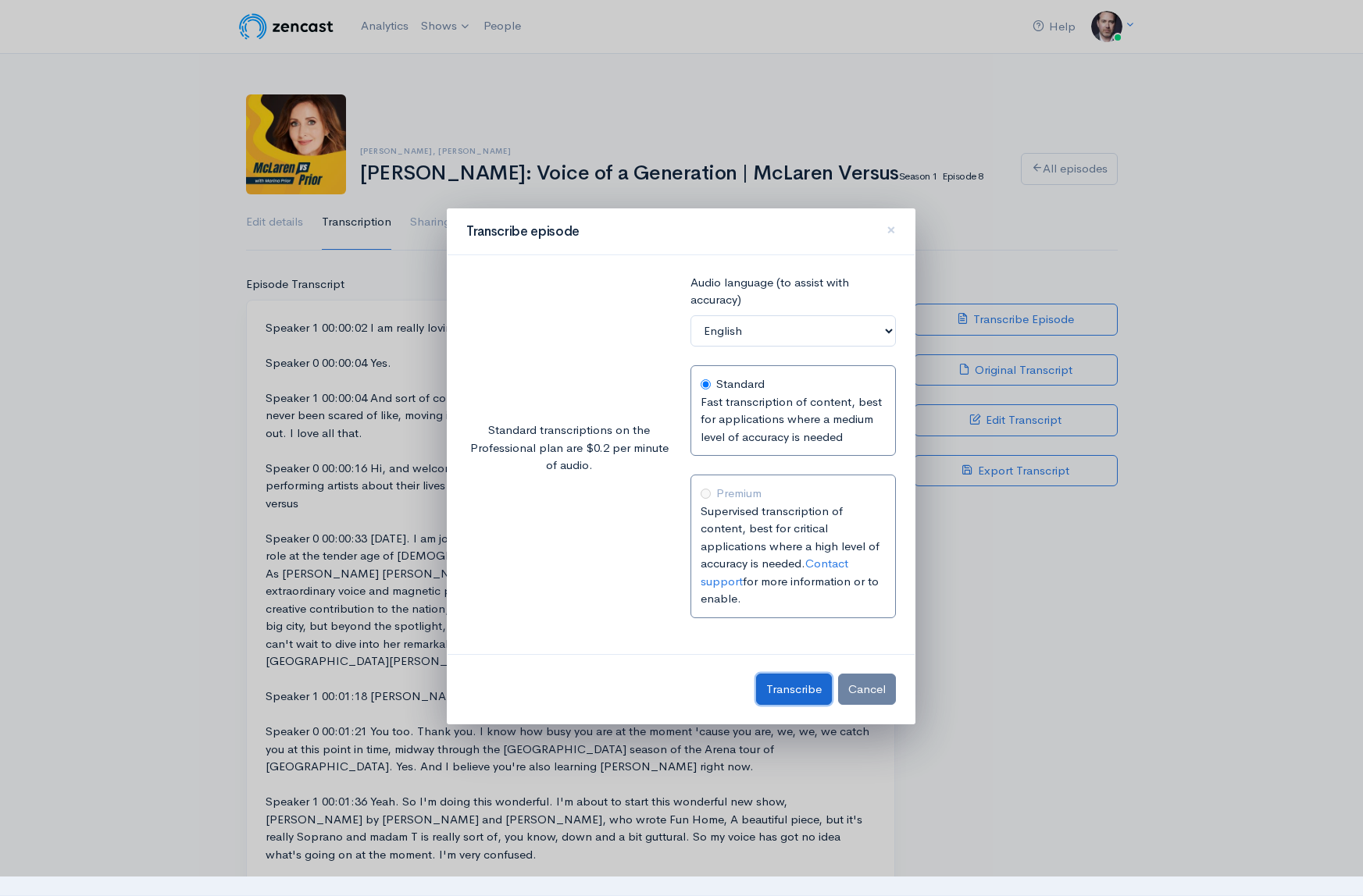
click at [792, 693] on span "Transcribe" at bounding box center [794, 689] width 55 height 15
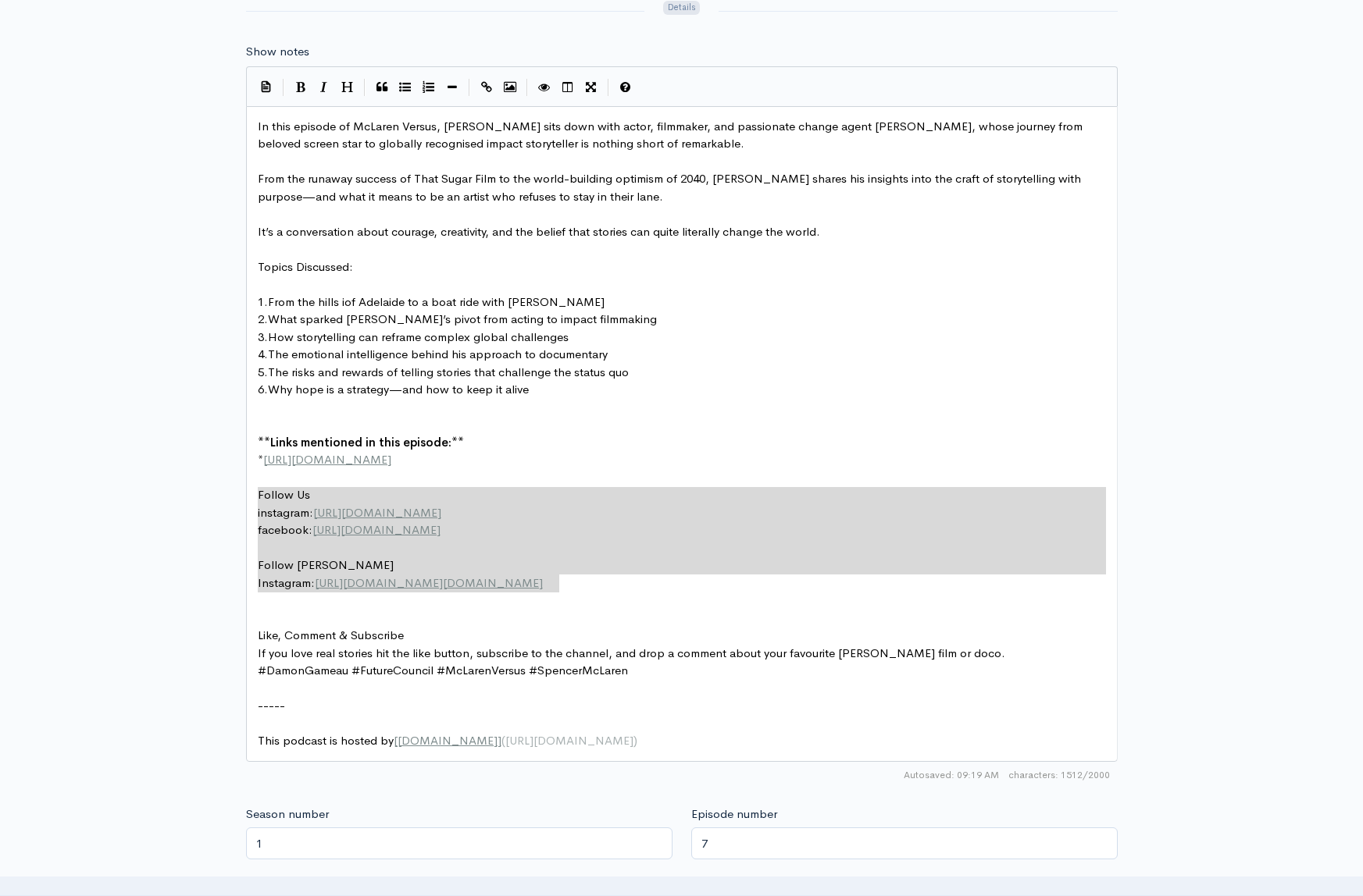
scroll to position [2, 0]
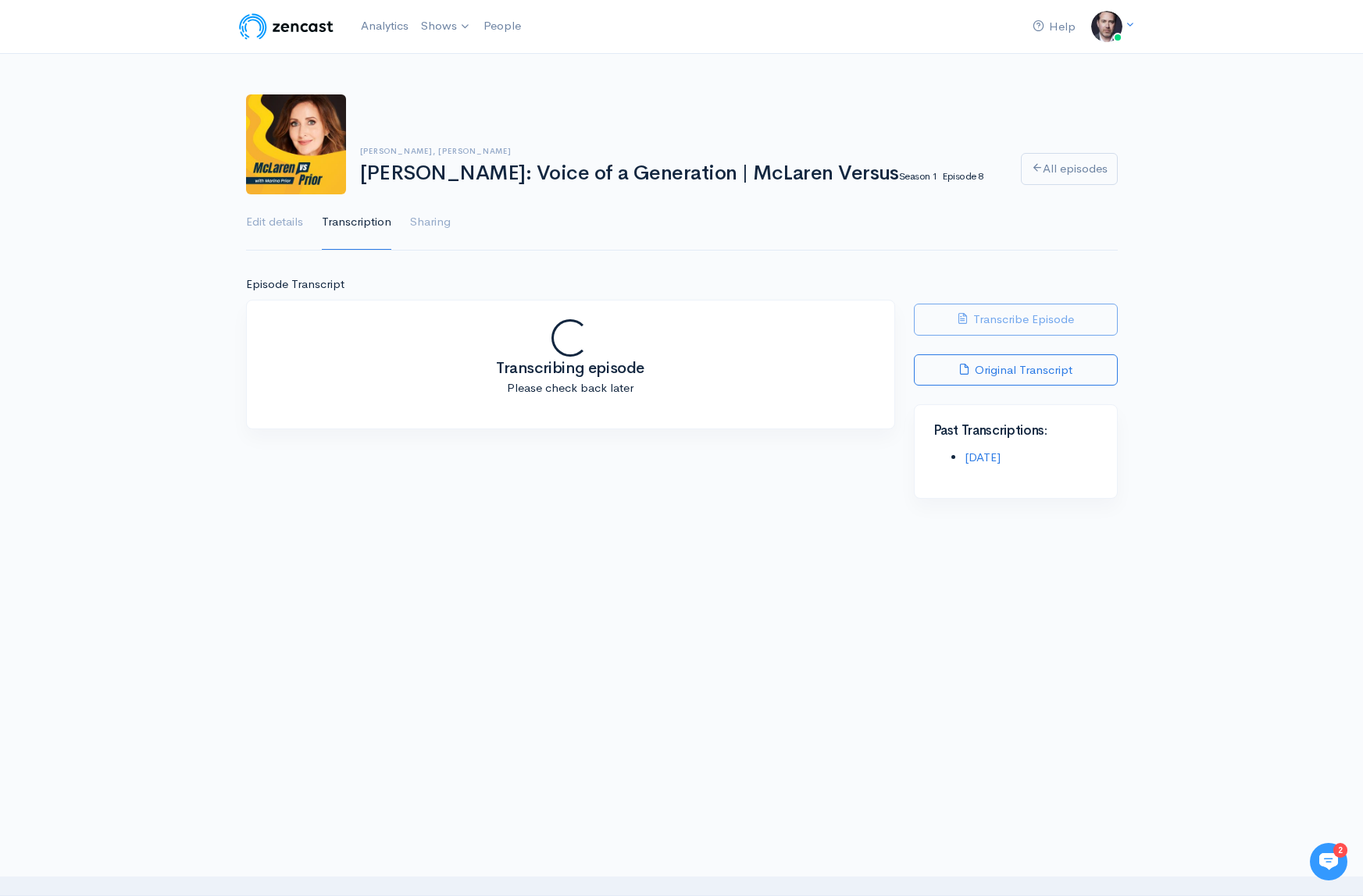
click at [769, 573] on div at bounding box center [681, 642] width 1363 height 156
